Goal: Navigation & Orientation: Understand site structure

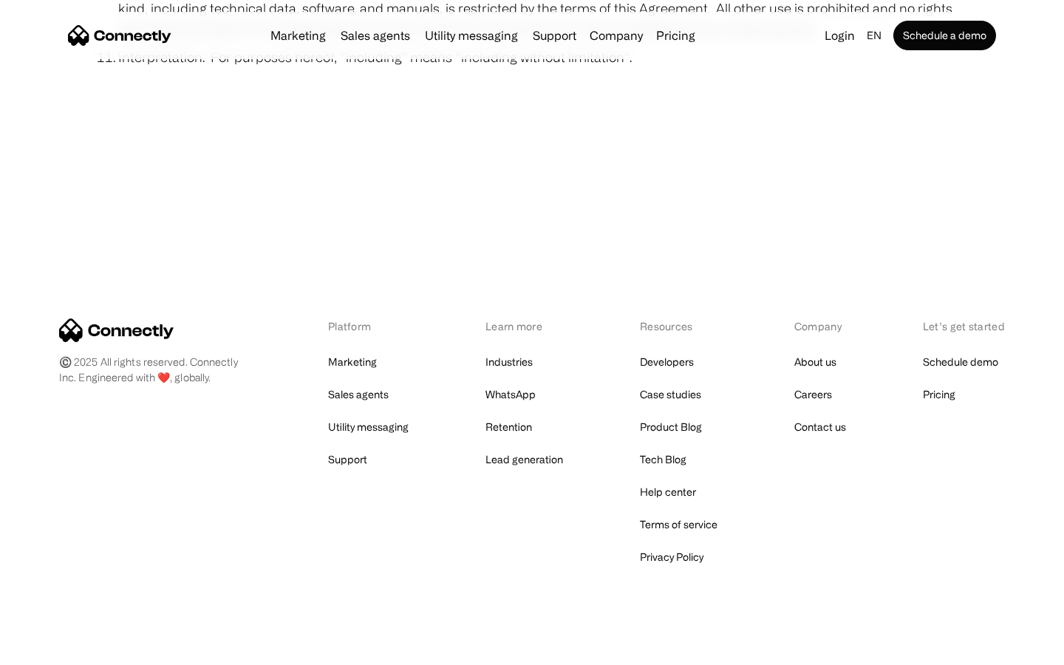
scroll to position [5427, 0]
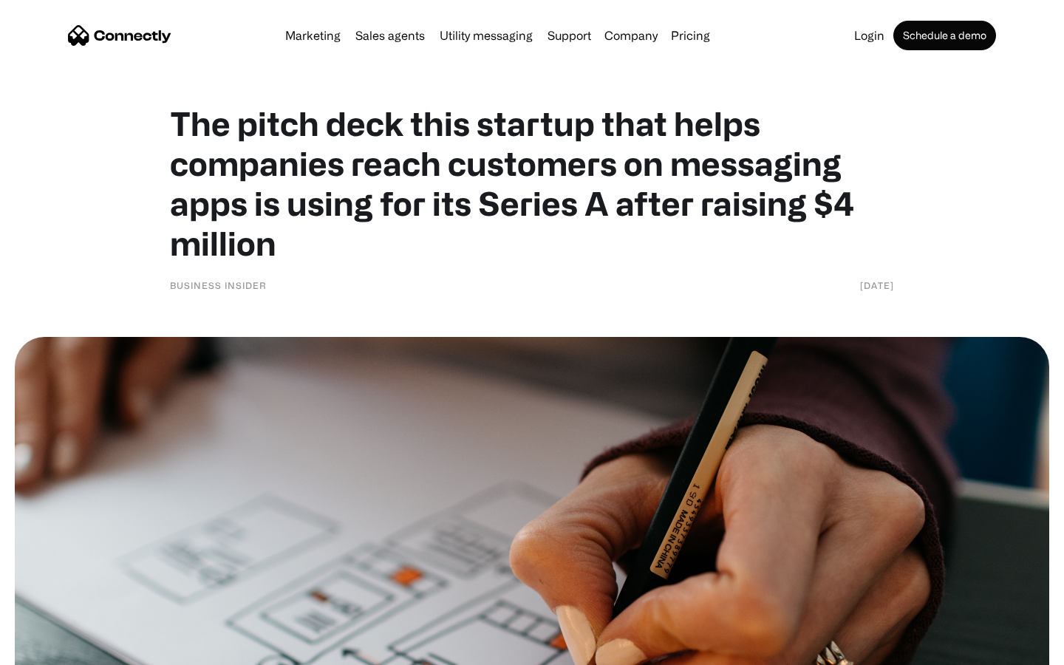
scroll to position [6405, 0]
